Goal: Task Accomplishment & Management: Manage account settings

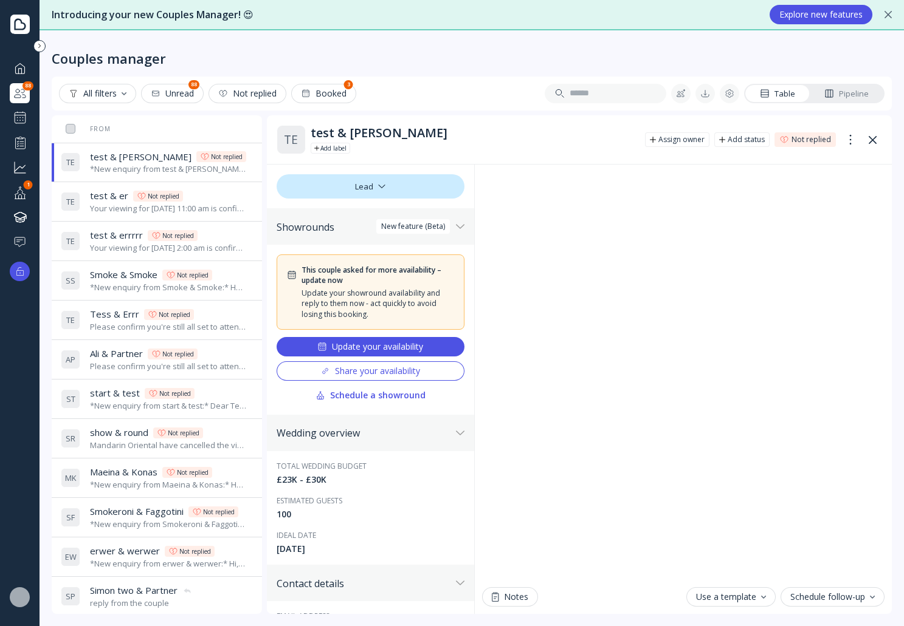
click at [403, 352] on button "Update your availability" at bounding box center [370, 346] width 188 height 19
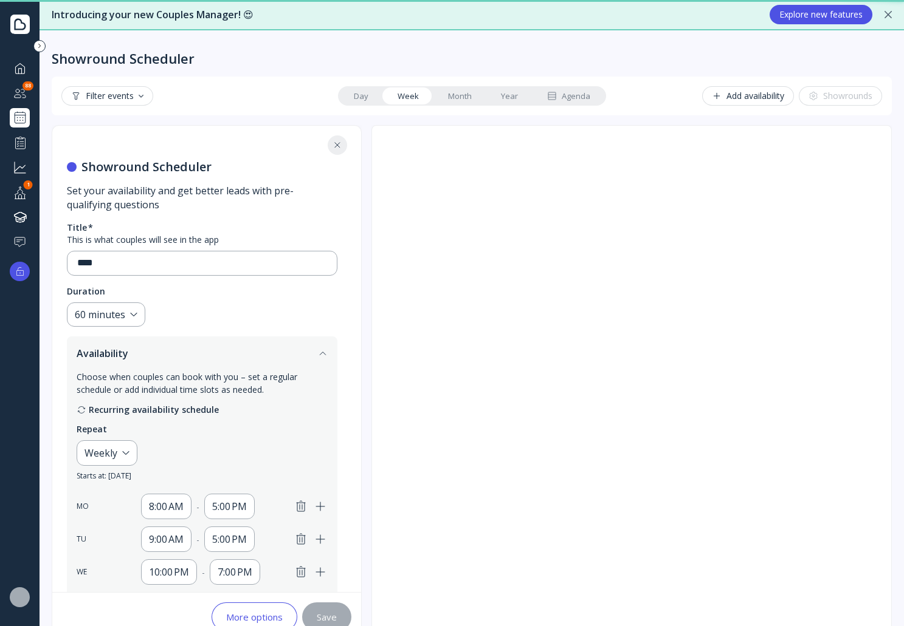
scroll to position [278, 0]
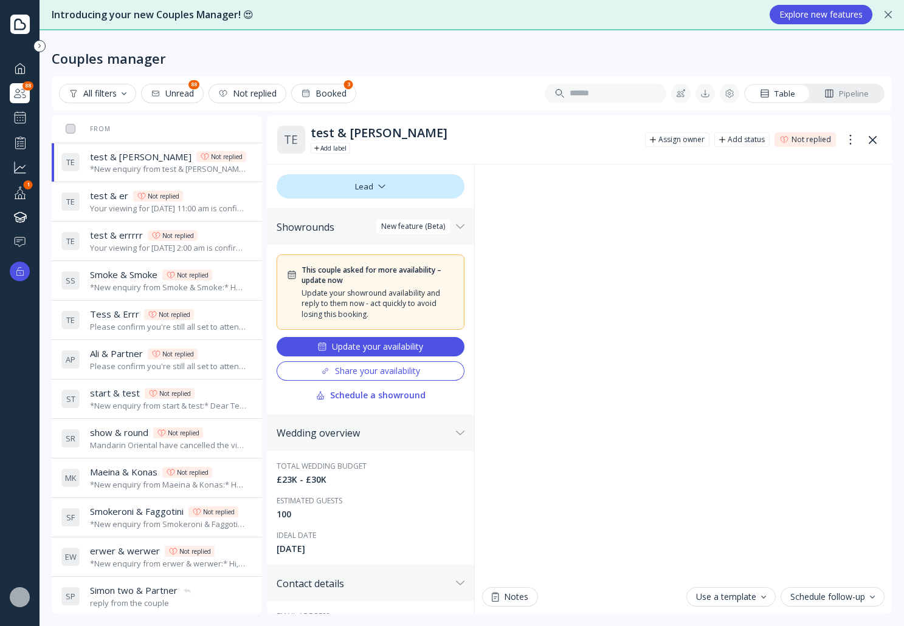
click at [848, 92] on div "Pipeline" at bounding box center [846, 94] width 44 height 12
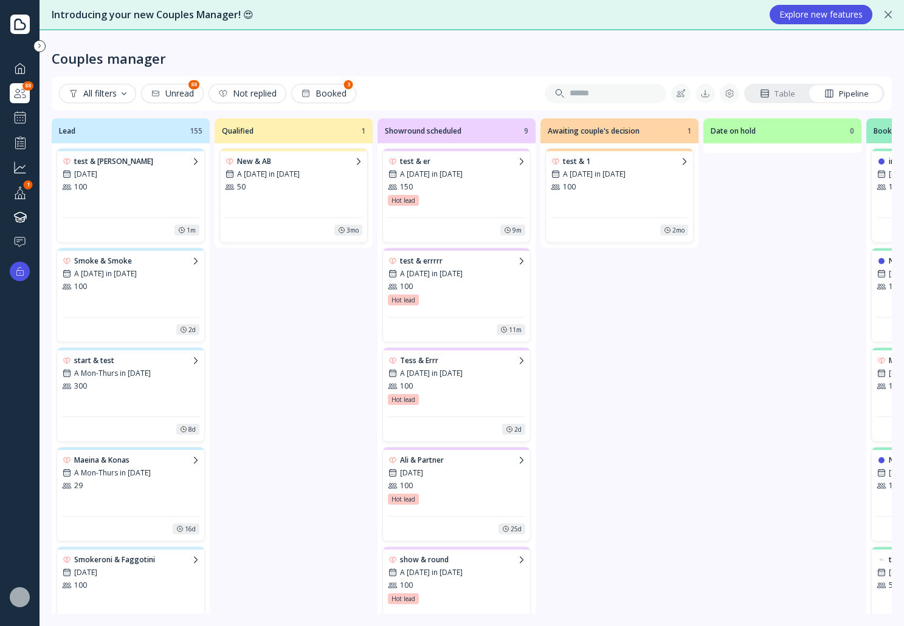
click at [140, 195] on div "test & errin 13th Jun 2027 100" at bounding box center [130, 184] width 137 height 57
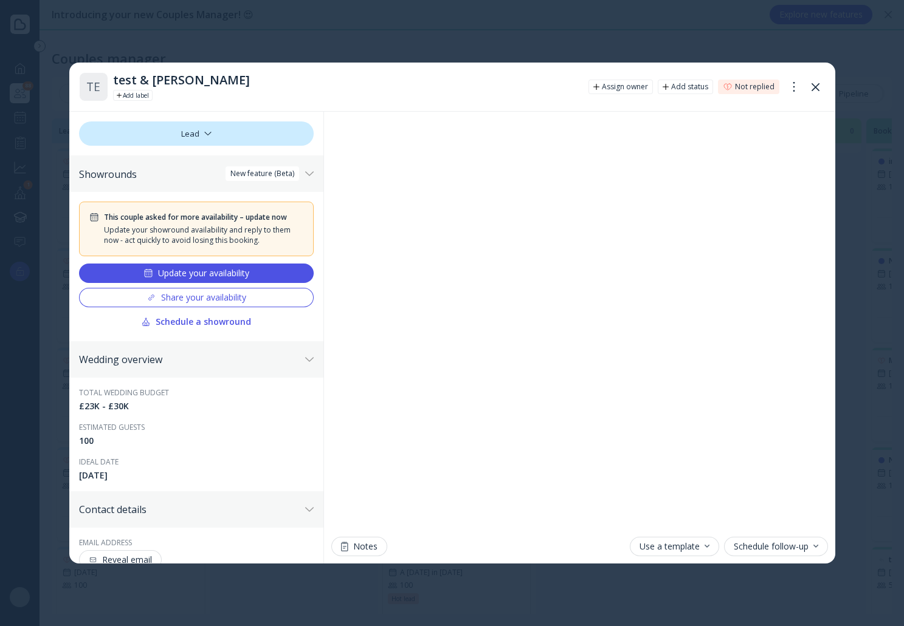
click at [209, 272] on div "Update your availability" at bounding box center [196, 274] width 106 height 10
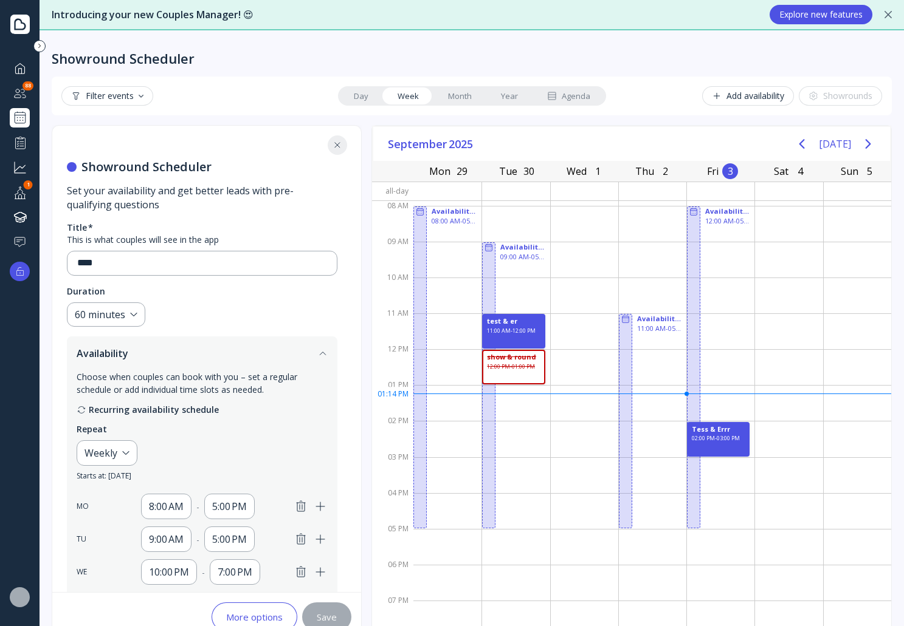
scroll to position [278, 0]
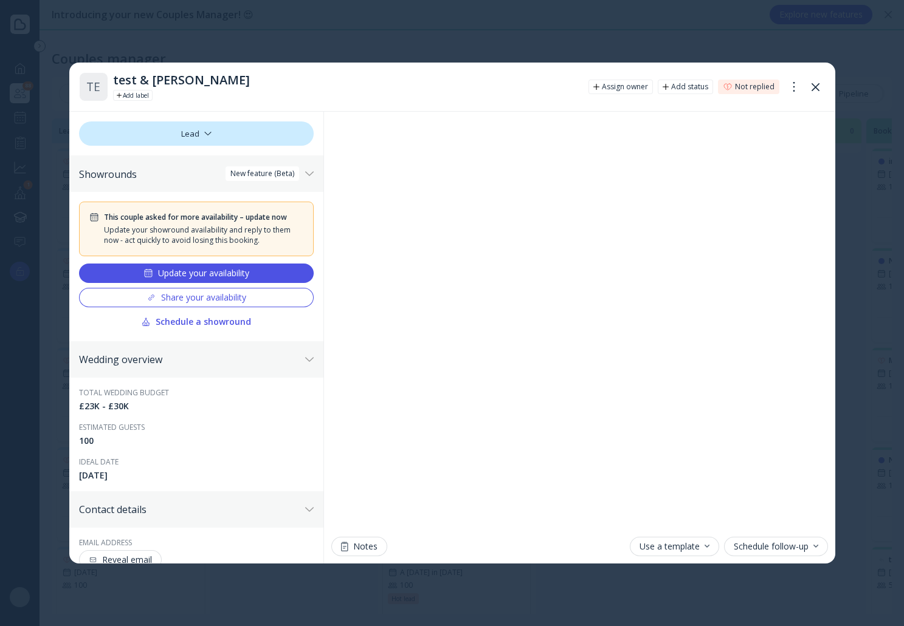
click at [815, 82] on button at bounding box center [815, 86] width 19 height 19
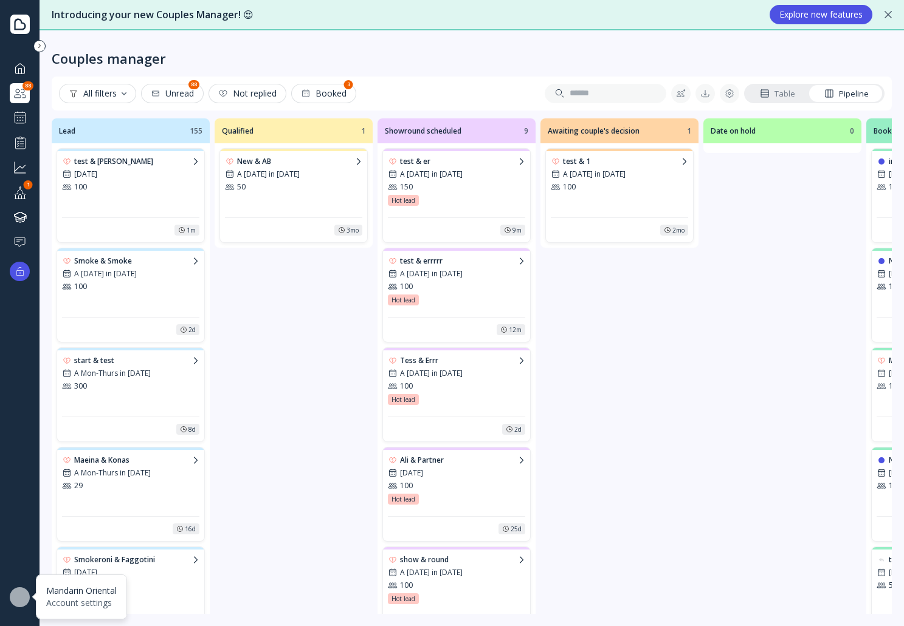
drag, startPoint x: 17, startPoint y: 599, endPoint x: 43, endPoint y: 555, distance: 51.2
click at [17, 599] on div at bounding box center [20, 598] width 20 height 20
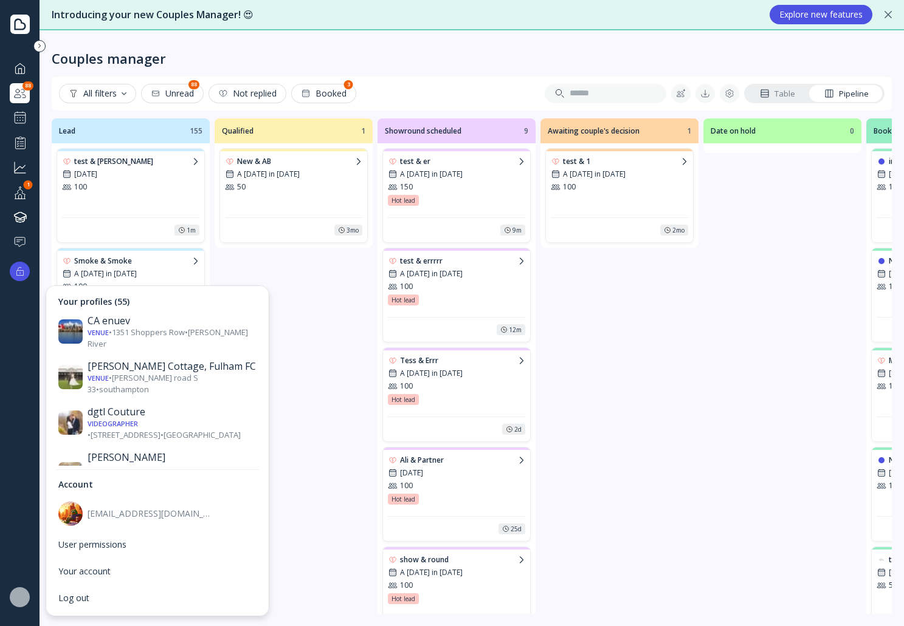
scroll to position [547, 0]
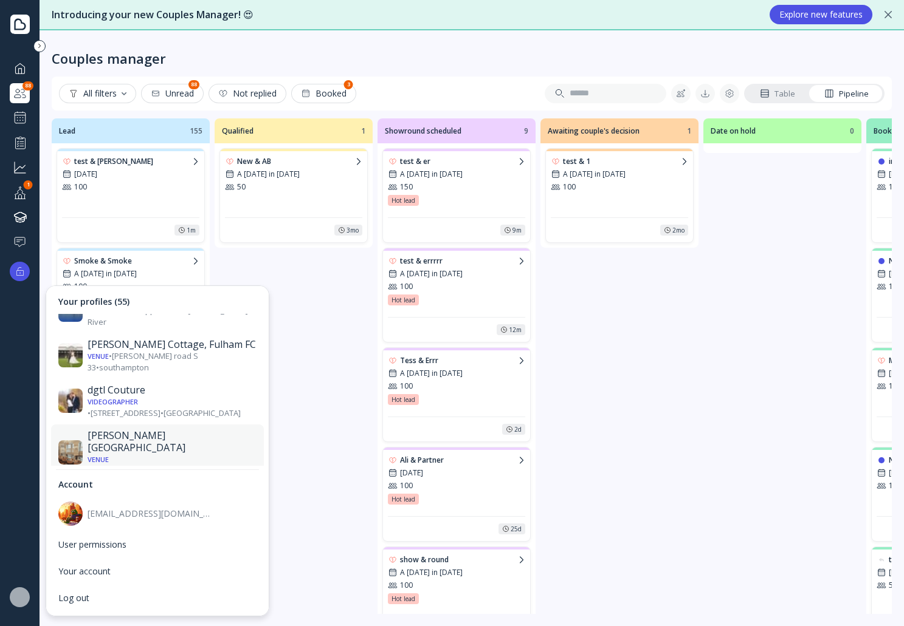
click at [170, 454] on div "Venue • Saint James's Place • London" at bounding box center [171, 465] width 169 height 22
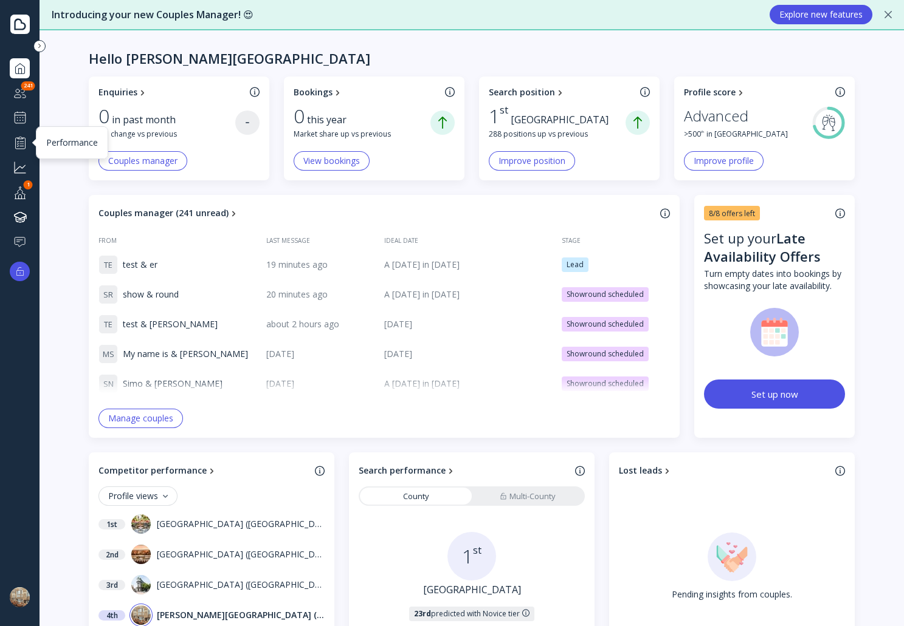
click at [24, 141] on div at bounding box center [20, 142] width 15 height 15
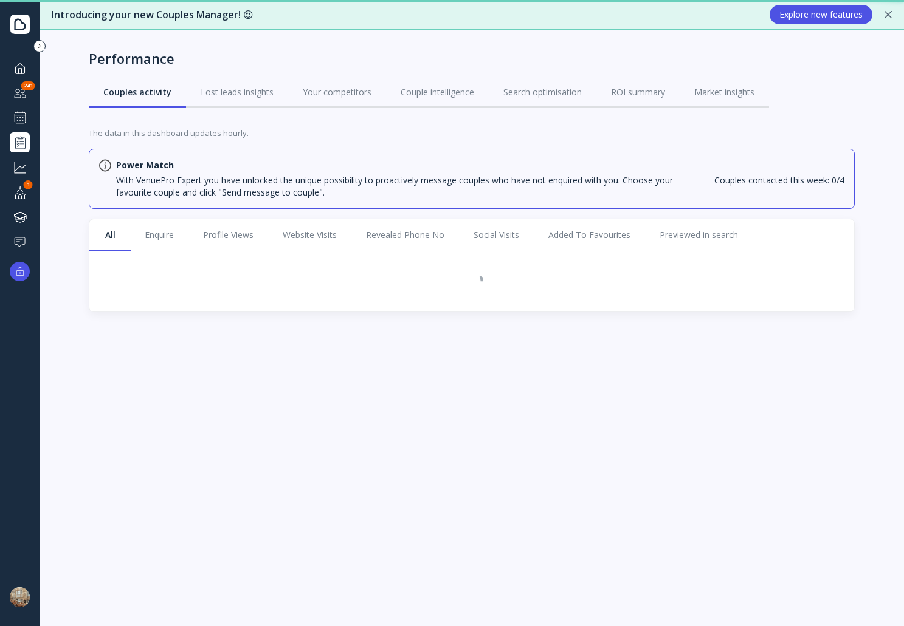
click at [13, 111] on div at bounding box center [20, 118] width 15 height 15
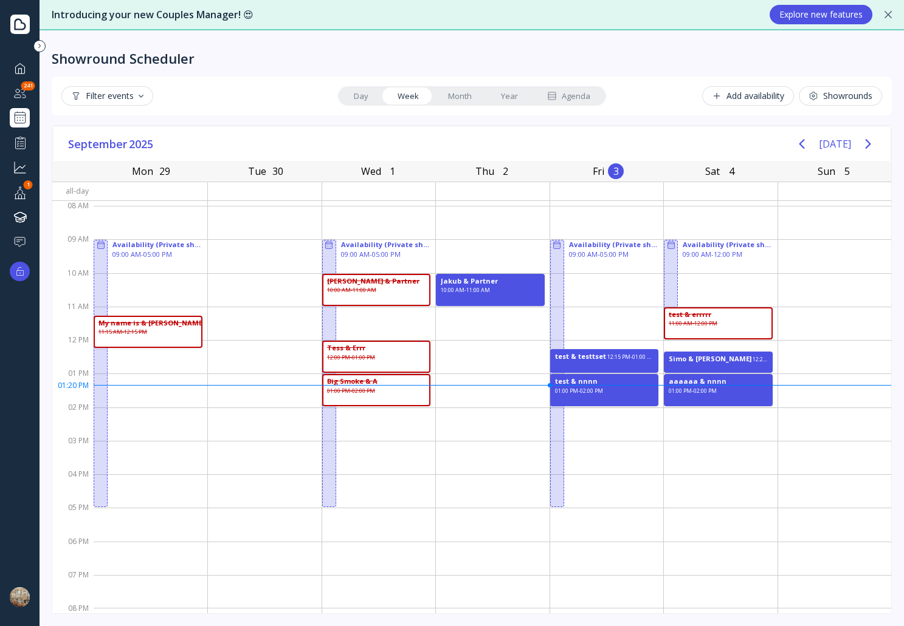
click at [589, 95] on link "Agenda" at bounding box center [568, 95] width 72 height 17
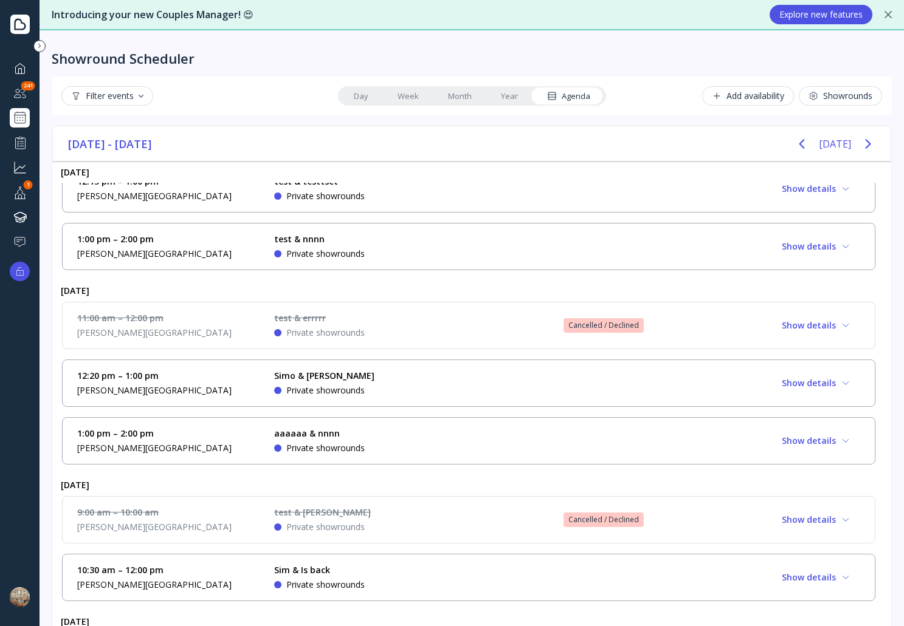
scroll to position [304, 0]
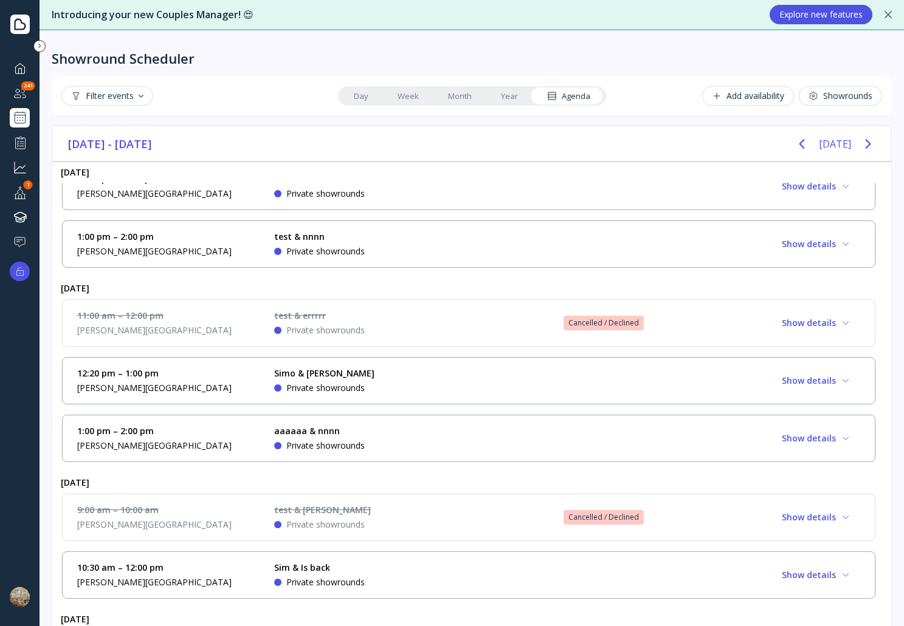
click at [420, 387] on div "Simo & Nel Private showrounds" at bounding box center [365, 381] width 182 height 27
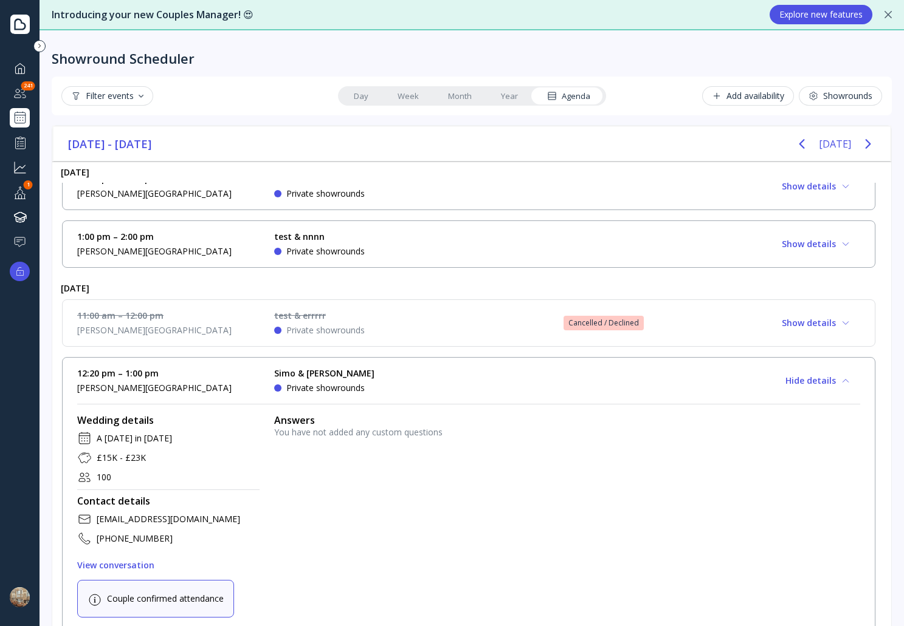
click at [146, 520] on div "[EMAIL_ADDRESS][DOMAIN_NAME]" at bounding box center [168, 519] width 143 height 12
click at [139, 566] on div "View conversation" at bounding box center [115, 566] width 77 height 10
